Goal: Information Seeking & Learning: Check status

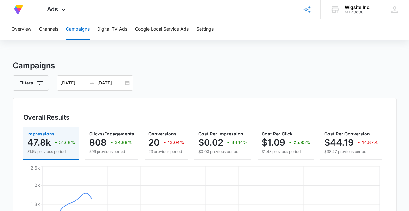
click at [115, 84] on input "[DATE]" at bounding box center [110, 83] width 27 height 7
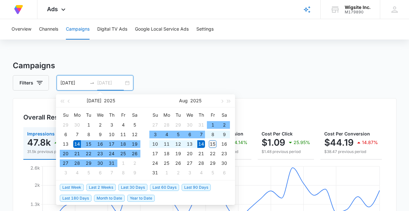
type input "08/15/2025"
click at [212, 143] on div "15" at bounding box center [213, 145] width 8 height 8
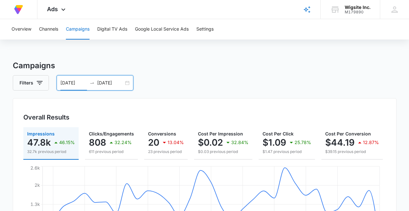
click at [77, 82] on input "[DATE]" at bounding box center [73, 83] width 27 height 7
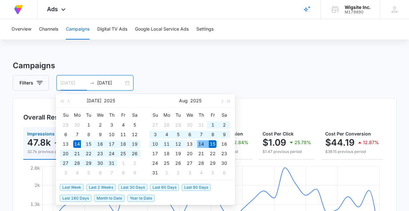
type input "08/13/2025"
click at [189, 142] on div "13" at bounding box center [190, 145] width 8 height 8
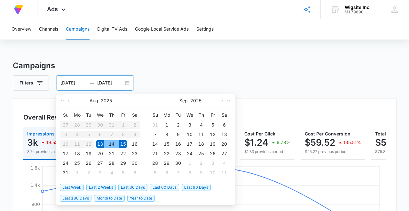
type input "08/15/2025"
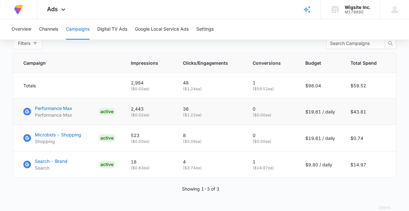
scroll to position [259, 0]
click at [63, 160] on p "Search - Brand" at bounding box center [51, 161] width 33 height 7
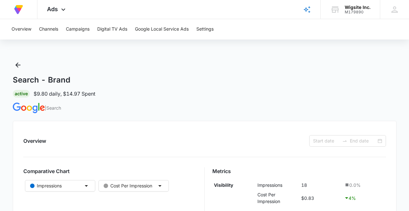
type input "08/13/2025"
type input "08/15/2025"
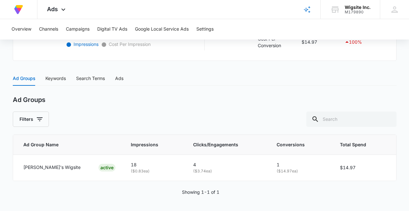
scroll to position [233, 0]
click at [147, 29] on button "Google Local Service Ads" at bounding box center [162, 29] width 54 height 20
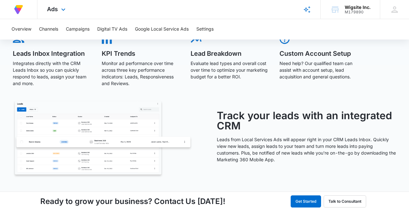
scroll to position [240, 0]
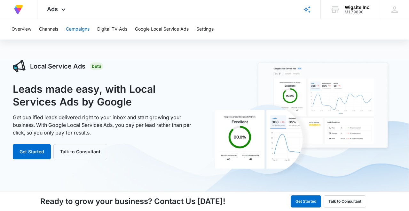
click at [75, 31] on button "Campaigns" at bounding box center [78, 29] width 24 height 20
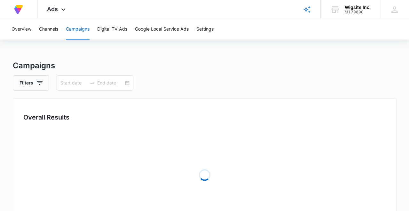
type input "08/13/2025"
type input "08/15/2025"
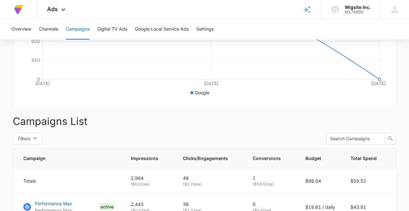
scroll to position [224, 0]
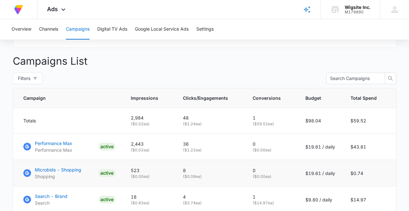
click at [73, 169] on p "Microbids - Shopping" at bounding box center [58, 170] width 46 height 7
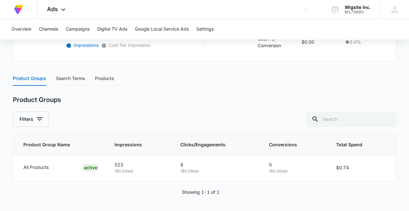
scroll to position [232, 0]
click at [68, 77] on div "Search Terms" at bounding box center [70, 78] width 29 height 7
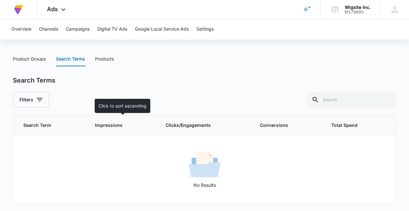
scroll to position [252, 0]
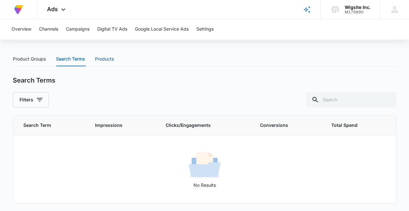
click at [101, 60] on div "Products" at bounding box center [104, 59] width 19 height 7
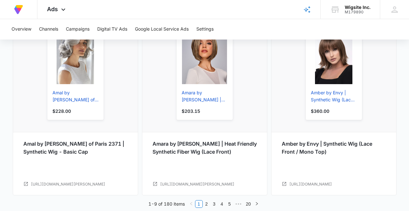
scroll to position [827, 0]
click at [257, 203] on icon "right" at bounding box center [257, 205] width 4 height 4
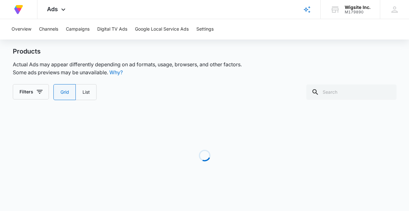
scroll to position [281, 0]
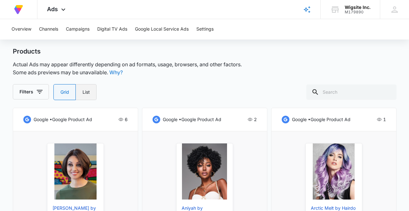
click at [89, 91] on label "List" at bounding box center [86, 92] width 21 height 16
click at [82, 92] on input "List" at bounding box center [82, 92] width 0 height 0
radio input "false"
radio input "true"
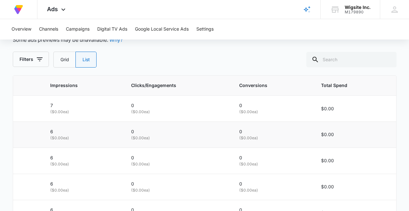
scroll to position [313, 0]
click at [65, 56] on label "Grid" at bounding box center [64, 60] width 22 height 16
click at [60, 60] on input "Grid" at bounding box center [60, 60] width 0 height 0
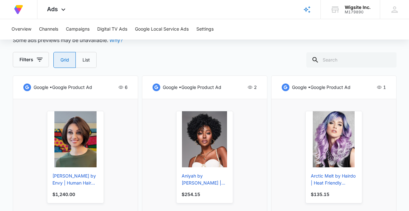
radio input "true"
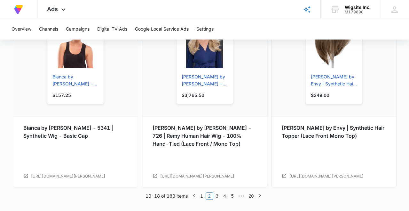
scroll to position [835, 0]
click at [218, 195] on link "3" at bounding box center [216, 196] width 7 height 7
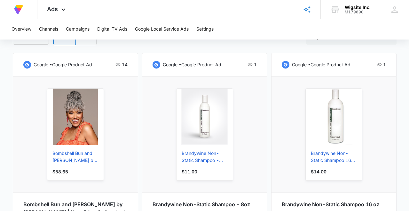
scroll to position [337, 0]
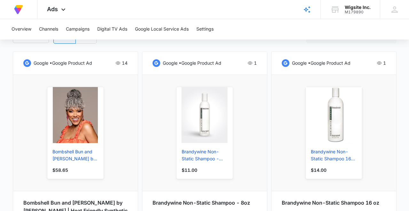
click at [119, 62] on icon at bounding box center [117, 63] width 5 height 5
click at [29, 63] on img at bounding box center [27, 63] width 8 height 8
click at [40, 63] on p "google • google product ad" at bounding box center [63, 63] width 58 height 7
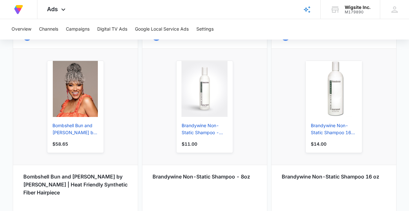
scroll to position [367, 0]
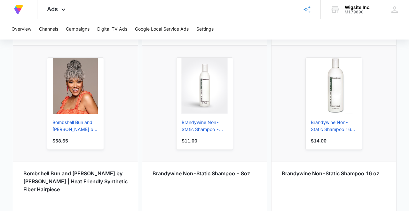
click at [73, 89] on img at bounding box center [75, 86] width 45 height 56
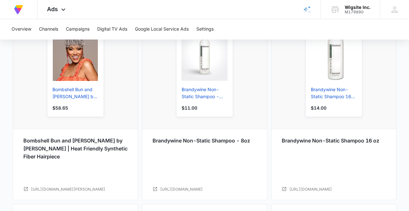
scroll to position [400, 0]
click at [66, 149] on p "Bombshell Bun and Bangs by Kim Kimble | Heat Friendly Synthetic Fiber Hairpiece" at bounding box center [75, 149] width 104 height 24
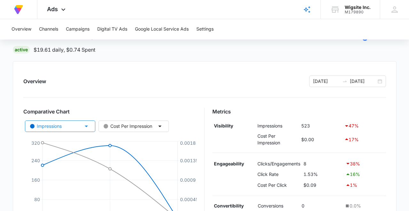
scroll to position [50, 0]
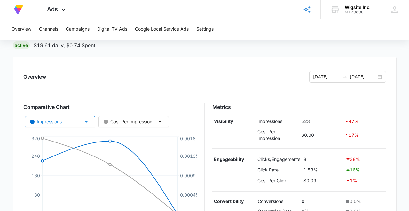
click at [88, 122] on icon "button" at bounding box center [86, 122] width 8 height 8
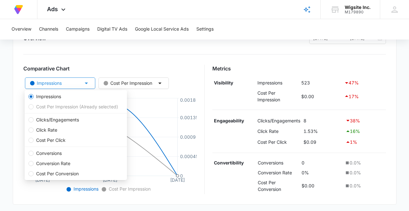
scroll to position [88, 0]
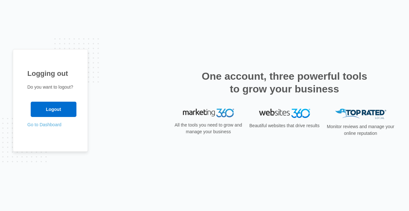
click at [55, 125] on link "Go to Dashboard" at bounding box center [44, 124] width 34 height 5
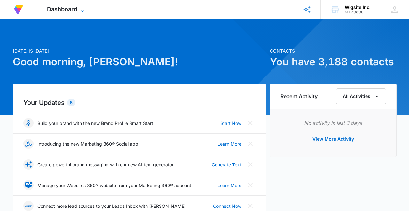
click at [83, 7] on div "Dashboard Apps Reputation Forms CRM Email Social Payments Content Ads Intellige…" at bounding box center [66, 9] width 58 height 19
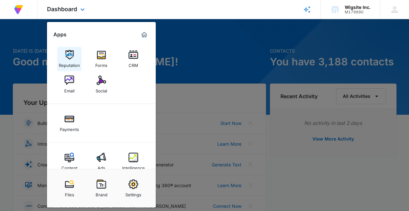
click at [70, 54] on img at bounding box center [70, 55] width 10 height 10
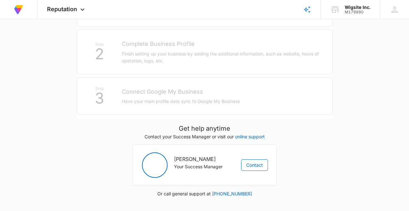
scroll to position [180, 0]
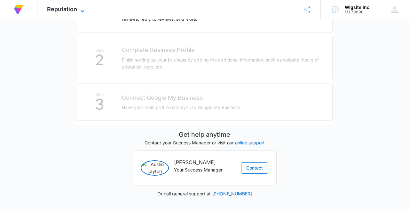
click at [73, 7] on span "Reputation" at bounding box center [62, 9] width 30 height 7
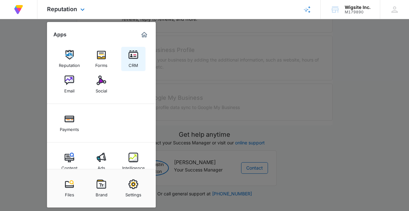
click at [130, 61] on div "CRM" at bounding box center [133, 64] width 10 height 8
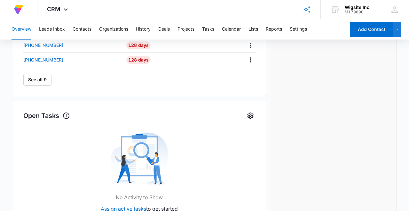
scroll to position [325, 0]
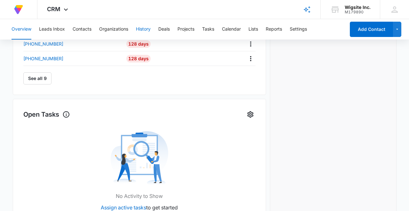
click at [143, 32] on button "History" at bounding box center [143, 29] width 15 height 20
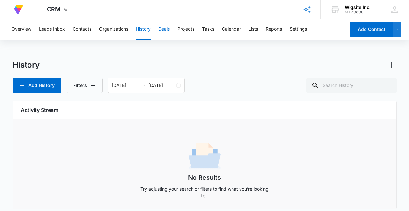
click at [167, 26] on button "Deals" at bounding box center [164, 29] width 12 height 20
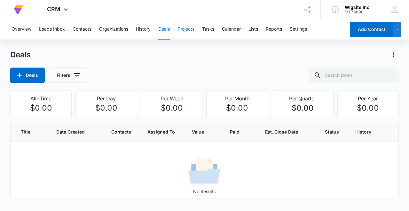
click at [192, 28] on button "Projects" at bounding box center [185, 29] width 17 height 20
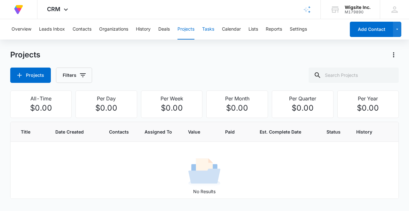
click at [207, 31] on button "Tasks" at bounding box center [208, 29] width 12 height 20
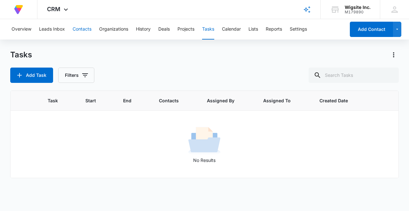
click at [84, 30] on button "Contacts" at bounding box center [82, 29] width 19 height 20
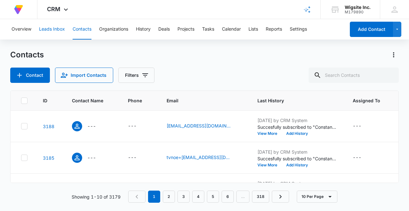
click at [47, 30] on button "Leads Inbox" at bounding box center [52, 29] width 26 height 20
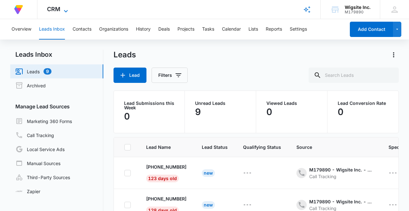
click at [57, 10] on span "CRM" at bounding box center [53, 9] width 13 height 7
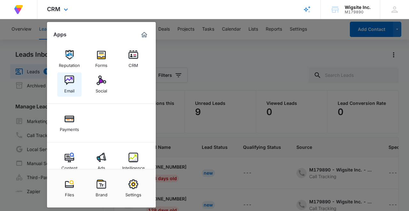
click at [69, 81] on img at bounding box center [70, 81] width 10 height 10
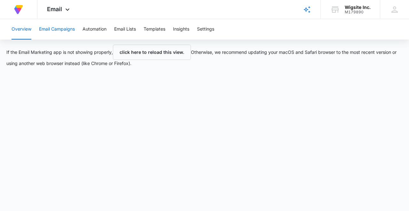
click at [72, 29] on button "Email Campaigns" at bounding box center [57, 29] width 36 height 20
click at [90, 29] on button "Automation" at bounding box center [94, 29] width 24 height 20
click at [131, 29] on button "Email Lists" at bounding box center [125, 29] width 22 height 20
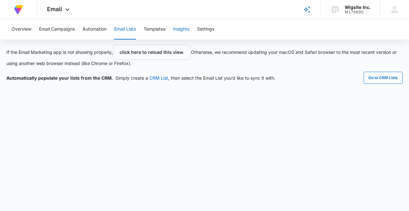
click at [181, 29] on button "Insights" at bounding box center [181, 29] width 16 height 20
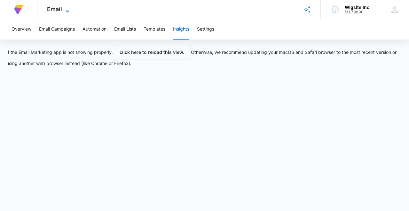
click at [56, 7] on span "Email" at bounding box center [54, 9] width 15 height 7
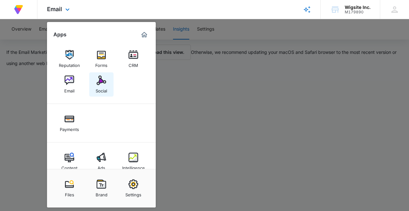
click at [104, 83] on img at bounding box center [101, 81] width 10 height 10
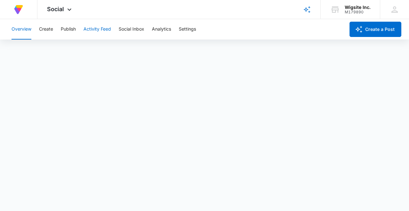
click at [103, 29] on button "Activity Feed" at bounding box center [96, 29] width 27 height 20
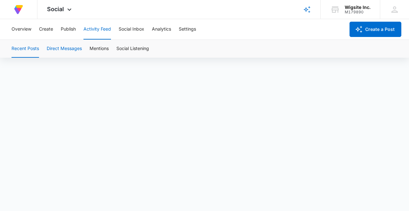
click at [71, 51] on button "Direct Messages" at bounding box center [64, 49] width 35 height 18
click at [104, 49] on button "Mentions" at bounding box center [98, 49] width 19 height 18
click at [127, 51] on button "Social Listening" at bounding box center [132, 49] width 33 height 18
click at [129, 29] on button "Social Inbox" at bounding box center [132, 29] width 26 height 20
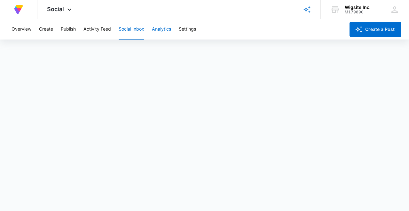
click at [161, 29] on button "Analytics" at bounding box center [161, 29] width 19 height 20
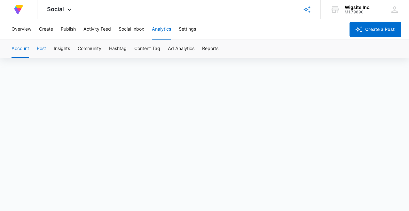
click at [39, 48] on button "Post" at bounding box center [41, 49] width 9 height 18
click at [63, 50] on button "Insights" at bounding box center [62, 49] width 16 height 18
click at [93, 50] on button "Community" at bounding box center [90, 49] width 24 height 18
click at [122, 49] on button "Hashtag" at bounding box center [118, 49] width 18 height 18
click at [147, 48] on button "Content Tag" at bounding box center [147, 49] width 26 height 18
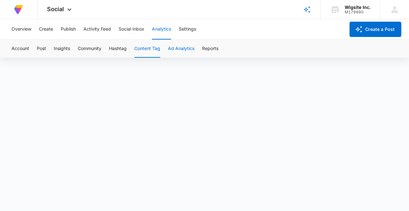
click at [193, 47] on button "Ad Analytics" at bounding box center [181, 49] width 27 height 18
click at [208, 48] on button "Reports" at bounding box center [210, 49] width 16 height 18
click at [64, 6] on span "Social" at bounding box center [55, 9] width 17 height 7
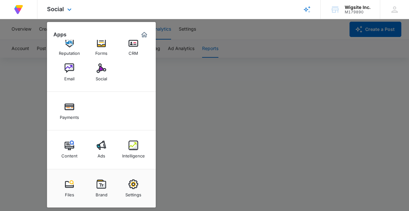
scroll to position [12, 0]
click at [72, 147] on img at bounding box center [70, 146] width 10 height 10
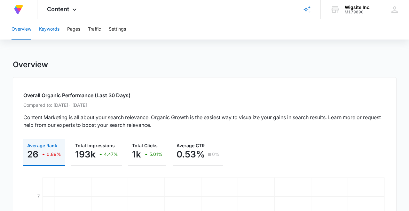
click at [48, 30] on button "Keywords" at bounding box center [49, 29] width 20 height 20
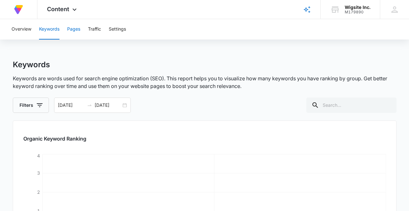
click at [74, 29] on button "Pages" at bounding box center [73, 29] width 13 height 20
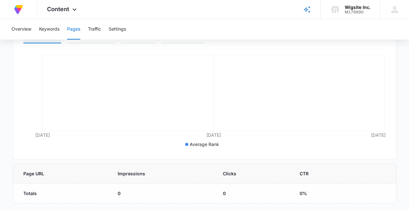
scroll to position [146, 0]
click at [98, 29] on button "Traffic" at bounding box center [94, 29] width 13 height 20
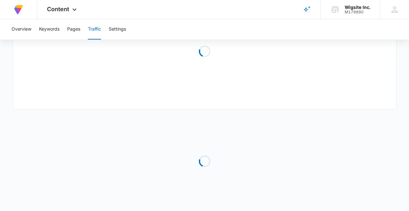
type input "[DATE]"
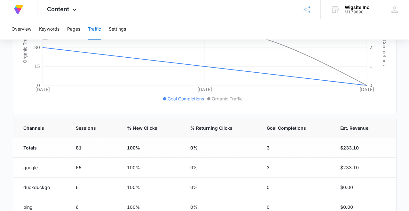
scroll to position [138, 0]
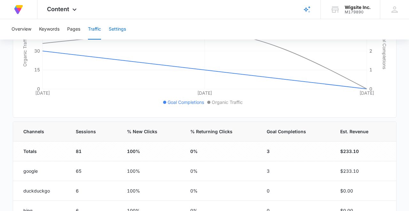
click at [117, 29] on button "Settings" at bounding box center [117, 29] width 17 height 20
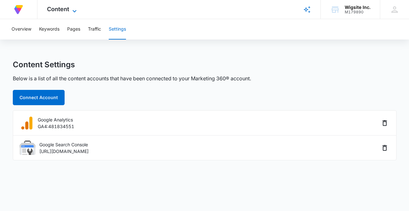
click at [71, 8] on icon at bounding box center [75, 11] width 8 height 8
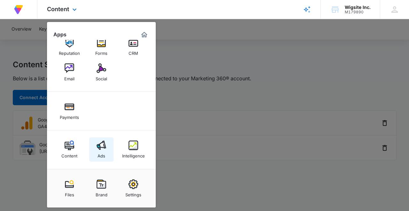
click at [96, 152] on link "Ads" at bounding box center [101, 150] width 24 height 24
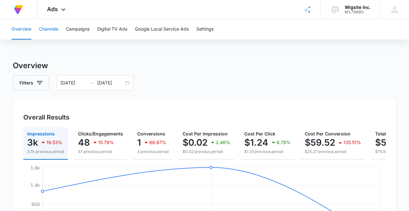
click at [46, 27] on button "Channels" at bounding box center [48, 29] width 19 height 20
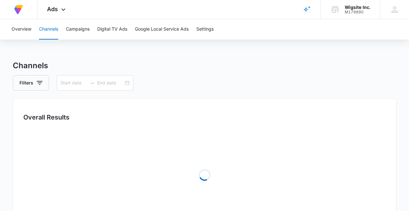
type input "[DATE]"
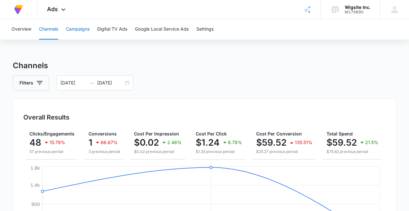
click at [79, 30] on button "Campaigns" at bounding box center [78, 29] width 24 height 20
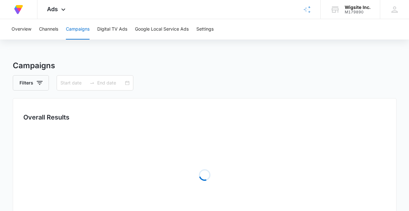
type input "[DATE]"
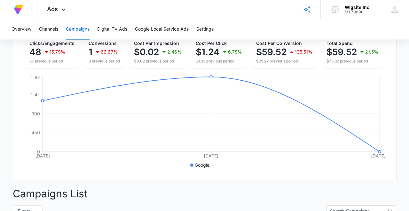
scroll to position [64, 0]
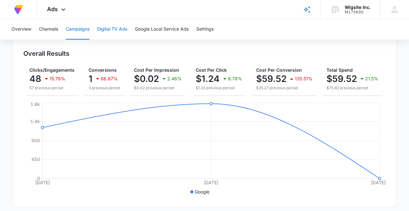
click at [122, 29] on button "Digital TV Ads" at bounding box center [112, 29] width 30 height 20
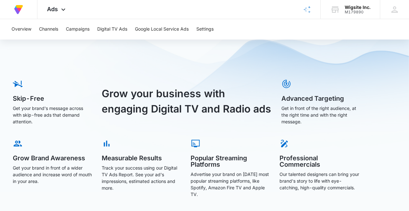
scroll to position [113, 0]
click at [147, 29] on button "Google Local Service Ads" at bounding box center [162, 29] width 54 height 20
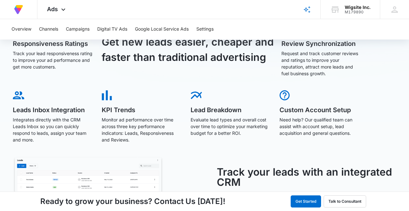
scroll to position [184, 0]
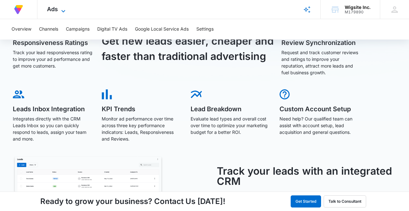
click at [55, 11] on span "Ads" at bounding box center [52, 9] width 11 height 7
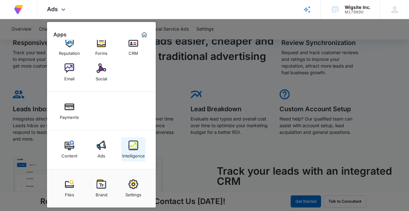
click at [130, 149] on img at bounding box center [133, 146] width 10 height 10
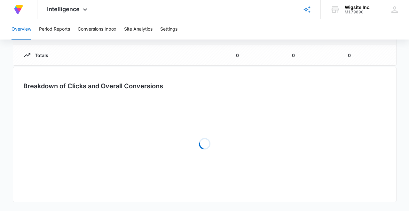
type input "[DATE]"
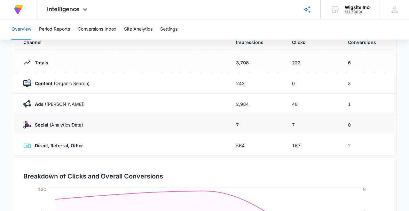
scroll to position [66, 0]
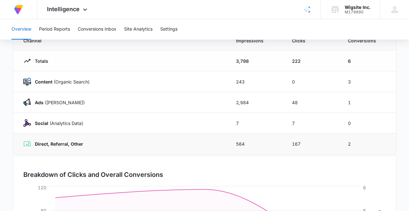
click at [77, 144] on strong "Direct, Referral, Other" at bounding box center [59, 144] width 48 height 5
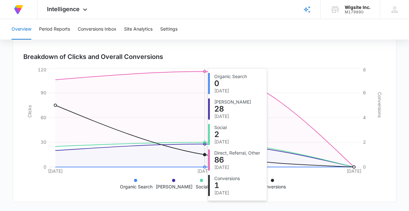
scroll to position [184, 0]
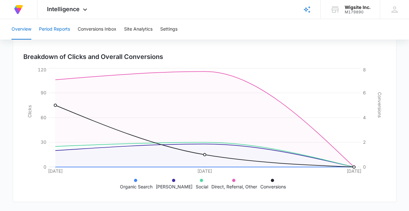
click at [52, 28] on button "Period Reports" at bounding box center [54, 29] width 31 height 20
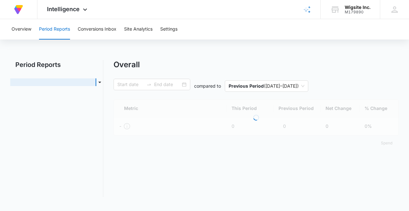
type input "[DATE]"
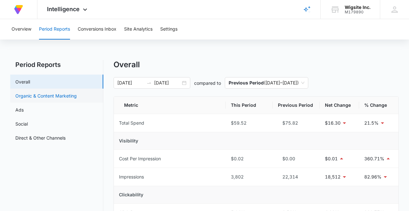
click at [33, 96] on link "Organic & Content Marketing" at bounding box center [45, 96] width 61 height 7
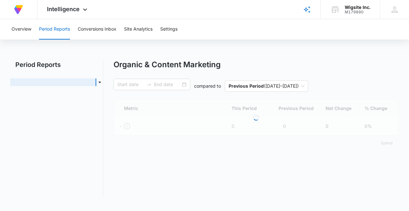
type input "[DATE]"
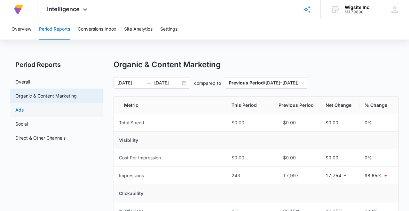
click at [23, 109] on link "Ads" at bounding box center [19, 110] width 8 height 7
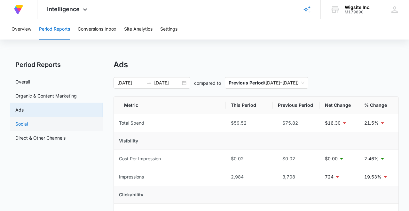
click at [20, 126] on link "Social" at bounding box center [21, 124] width 12 height 7
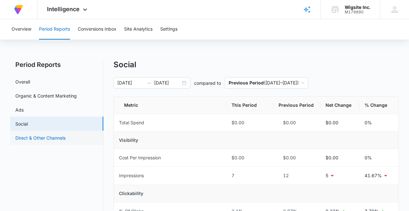
click at [53, 137] on link "Direct & Other Channels" at bounding box center [40, 138] width 50 height 7
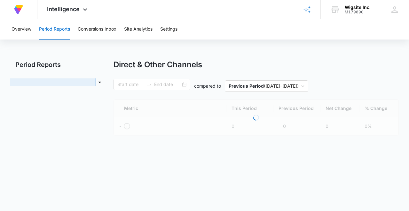
type input "[DATE]"
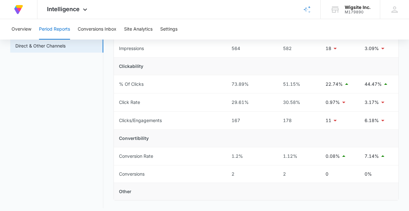
scroll to position [97, 0]
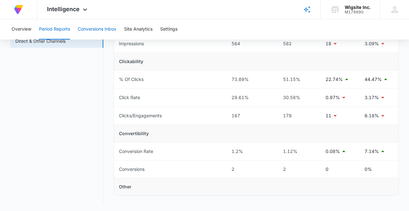
click at [93, 29] on button "Conversions Inbox" at bounding box center [97, 29] width 39 height 20
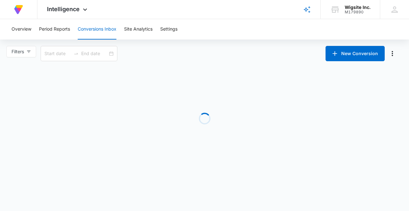
type input "[DATE]"
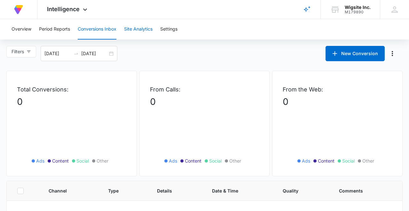
click at [141, 31] on button "Site Analytics" at bounding box center [138, 29] width 28 height 20
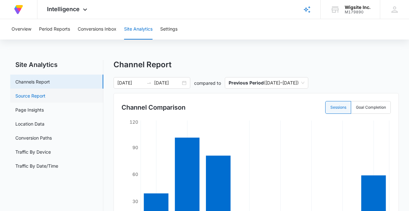
click at [41, 99] on link "Source Report" at bounding box center [30, 96] width 30 height 7
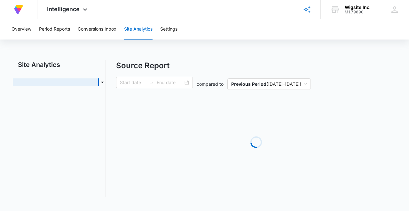
type input "[DATE]"
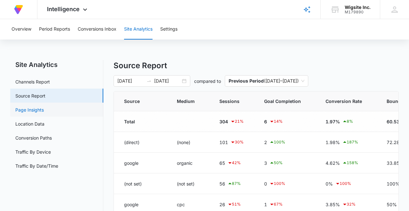
click at [30, 111] on link "Page Insights" at bounding box center [29, 110] width 28 height 7
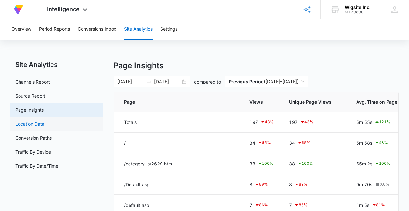
click at [44, 123] on link "Location Data" at bounding box center [29, 124] width 29 height 7
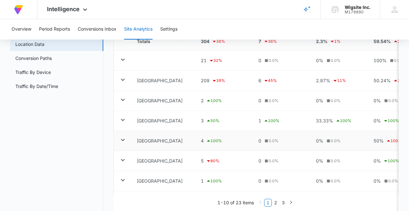
scroll to position [80, 0]
click at [38, 60] on link "Conversion Paths" at bounding box center [33, 58] width 36 height 7
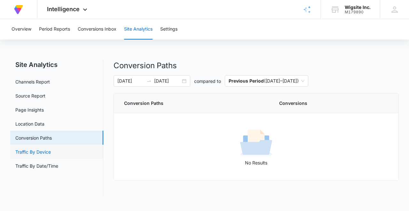
click at [51, 152] on link "Traffic By Device" at bounding box center [32, 152] width 35 height 7
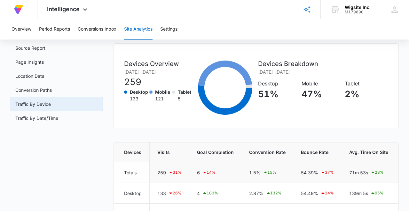
scroll to position [48, 0]
click at [35, 115] on link "Traffic By Date/Time" at bounding box center [36, 118] width 43 height 7
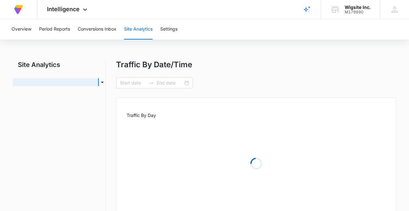
type input "[DATE]"
